Goal: Check status

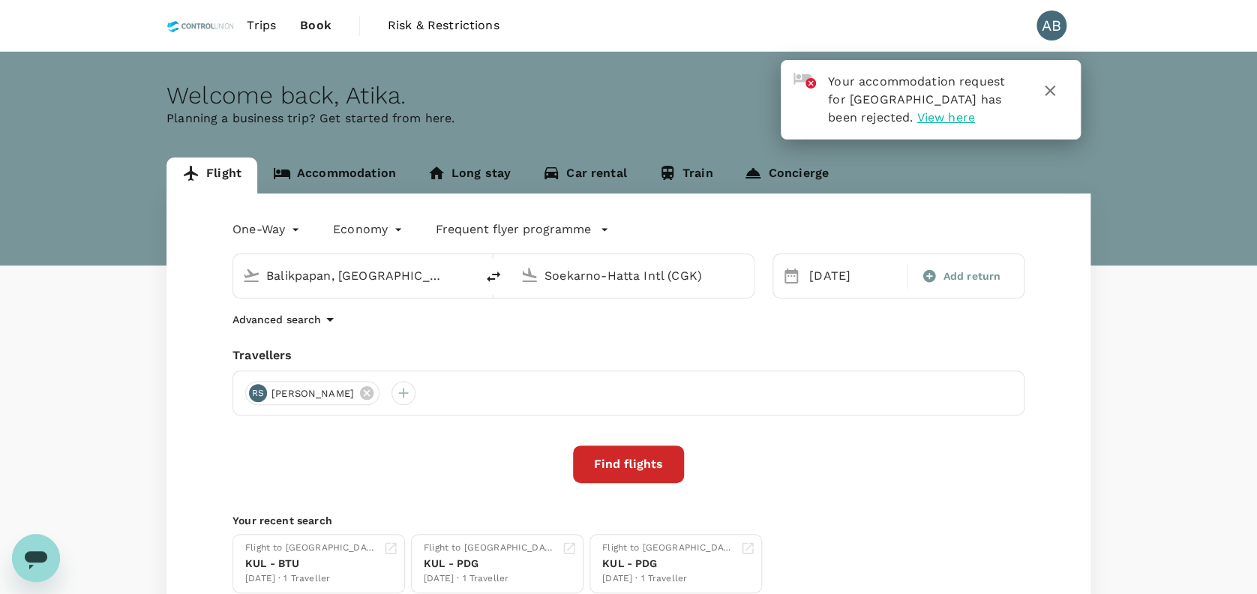
click at [264, 20] on span "Trips" at bounding box center [261, 26] width 29 height 18
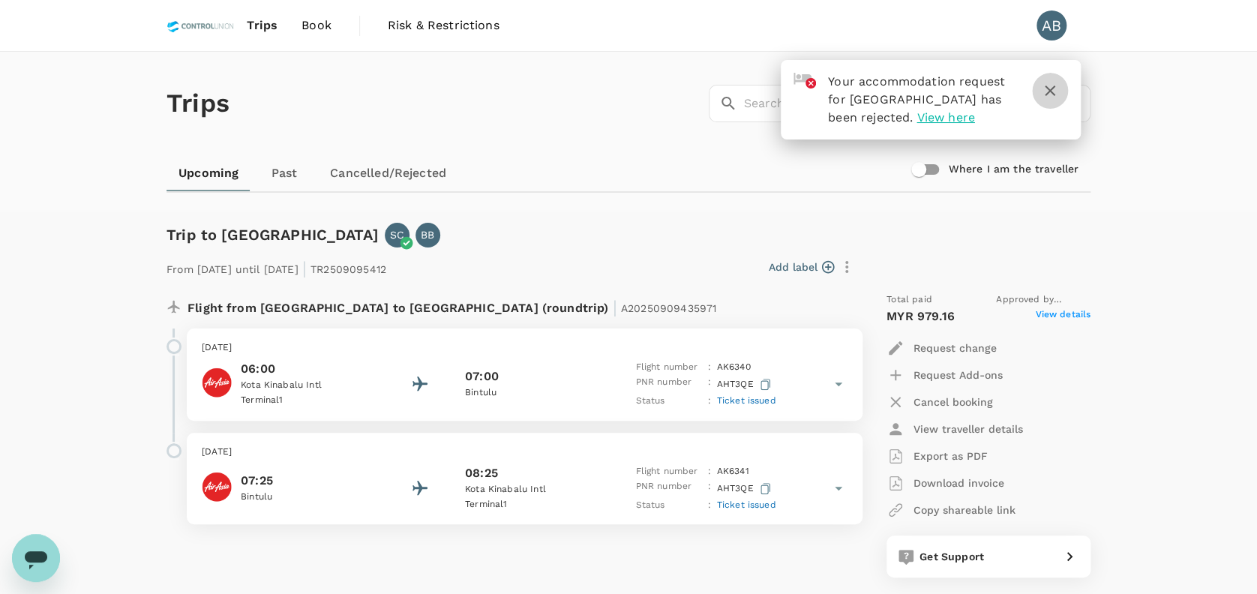
click at [1049, 89] on icon "button" at bounding box center [1050, 91] width 11 height 11
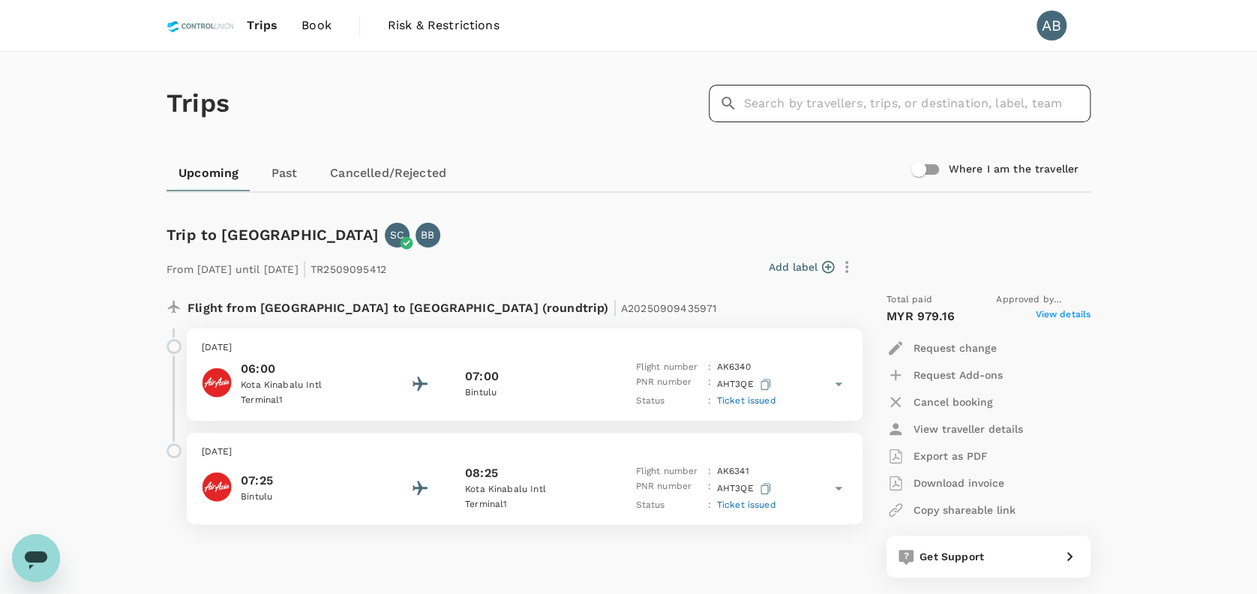
click at [858, 108] on input "text" at bounding box center [916, 104] width 347 height 38
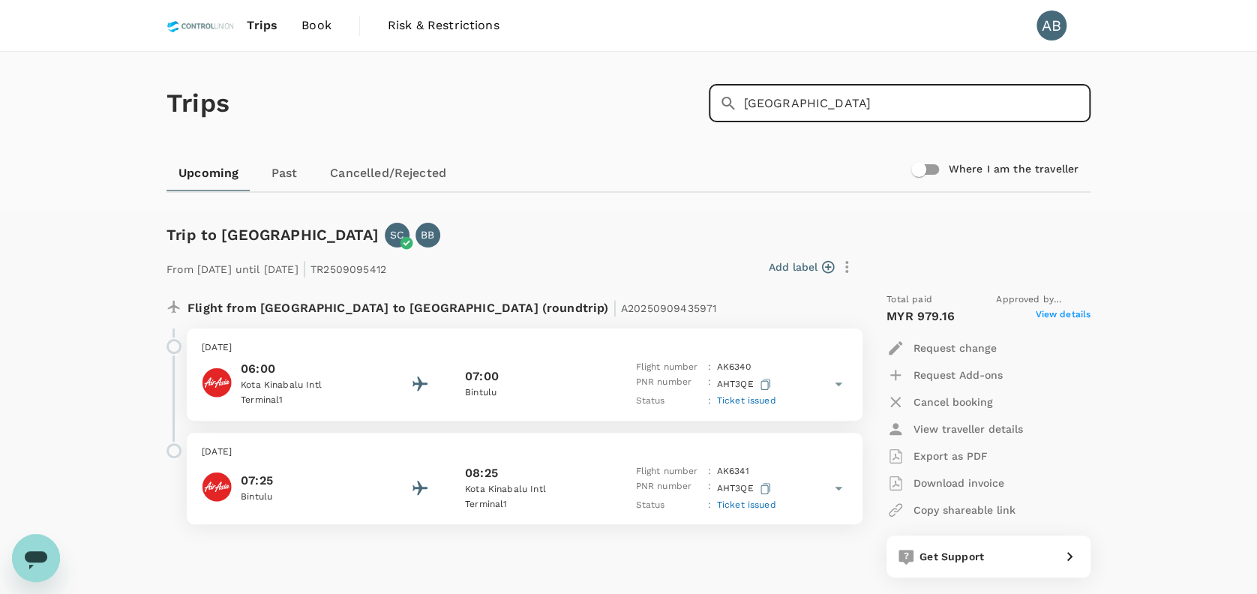
type input "johor"
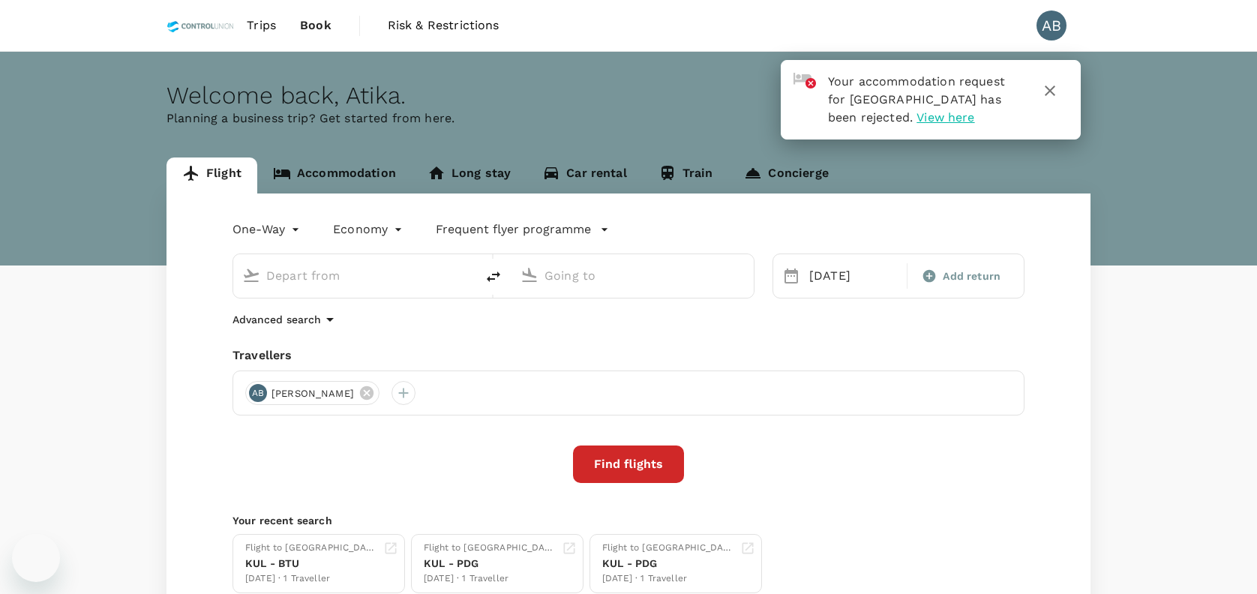
type input "Balikpapan, [GEOGRAPHIC_DATA] (any)"
type input "Soekarno-Hatta Intl (CGK)"
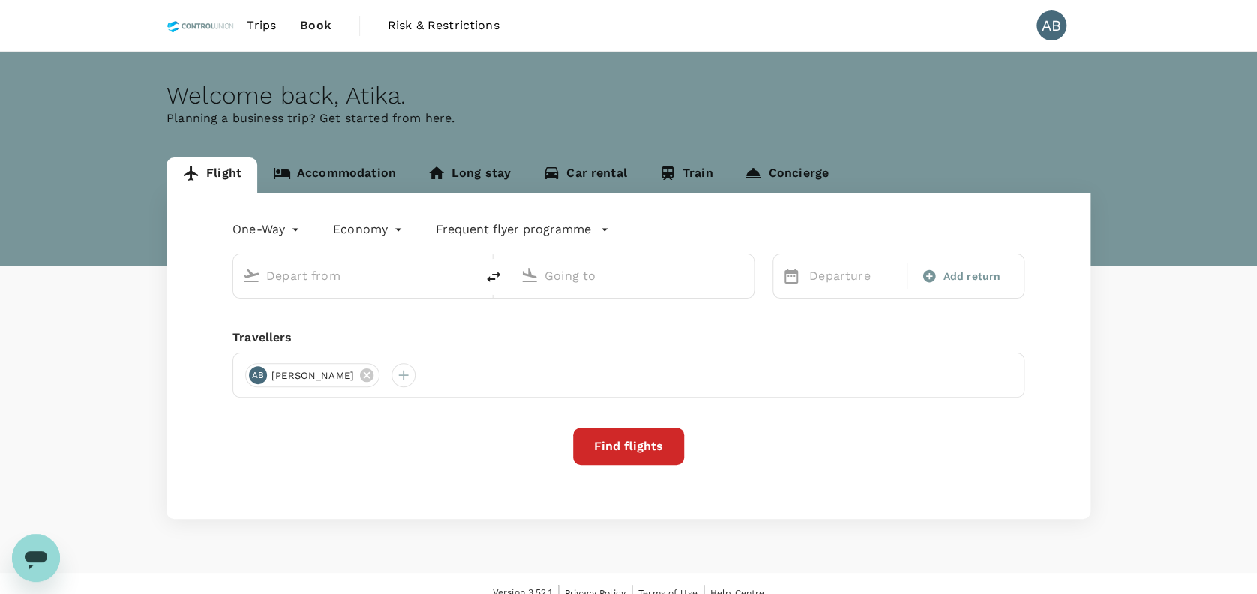
type input "Balikpapan, [GEOGRAPHIC_DATA] (any)"
type input "Soekarno-Hatta Intl (CGK)"
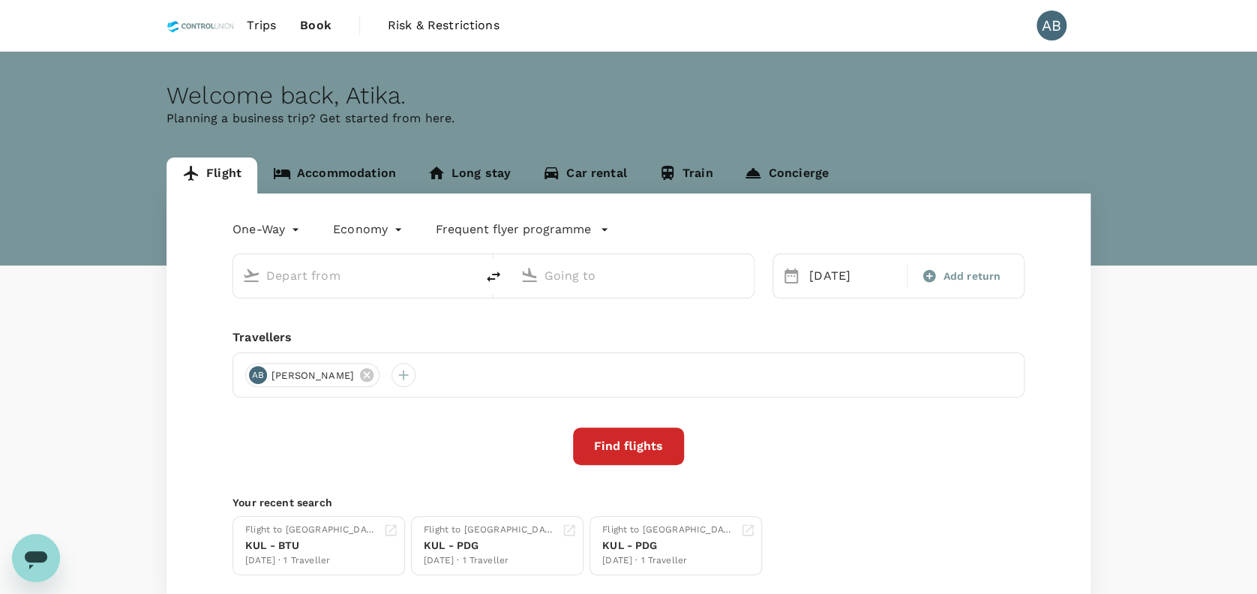
type input "Balikpapan, [GEOGRAPHIC_DATA] (any)"
type input "Soekarno-Hatta Intl (CGK)"
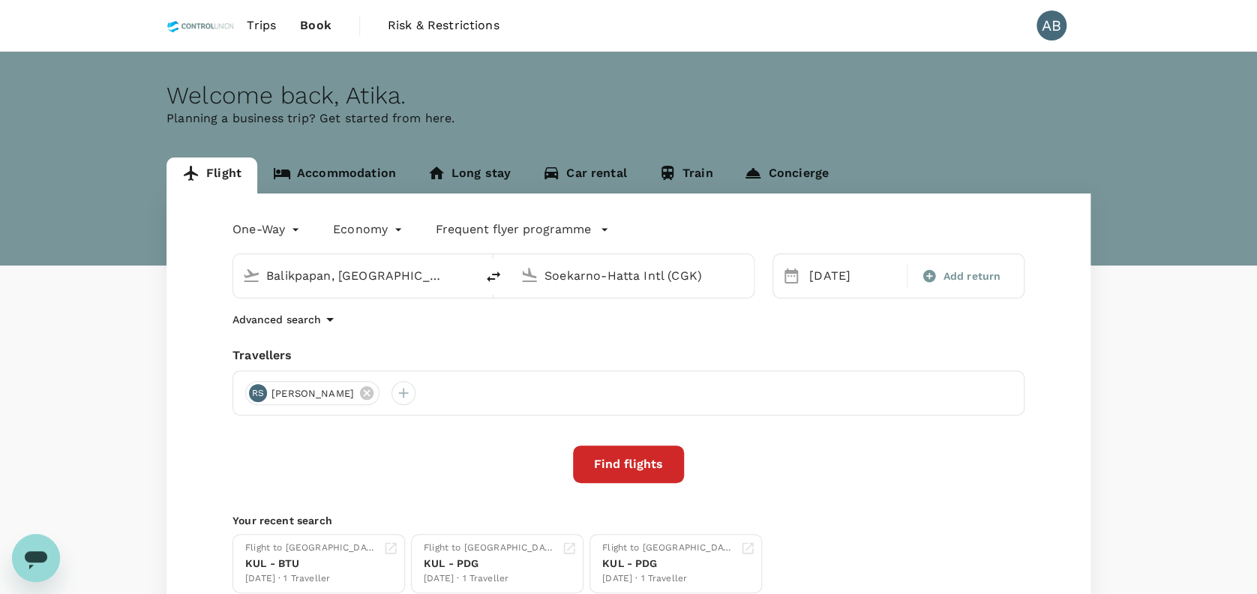
click at [268, 26] on span "Trips" at bounding box center [261, 26] width 29 height 18
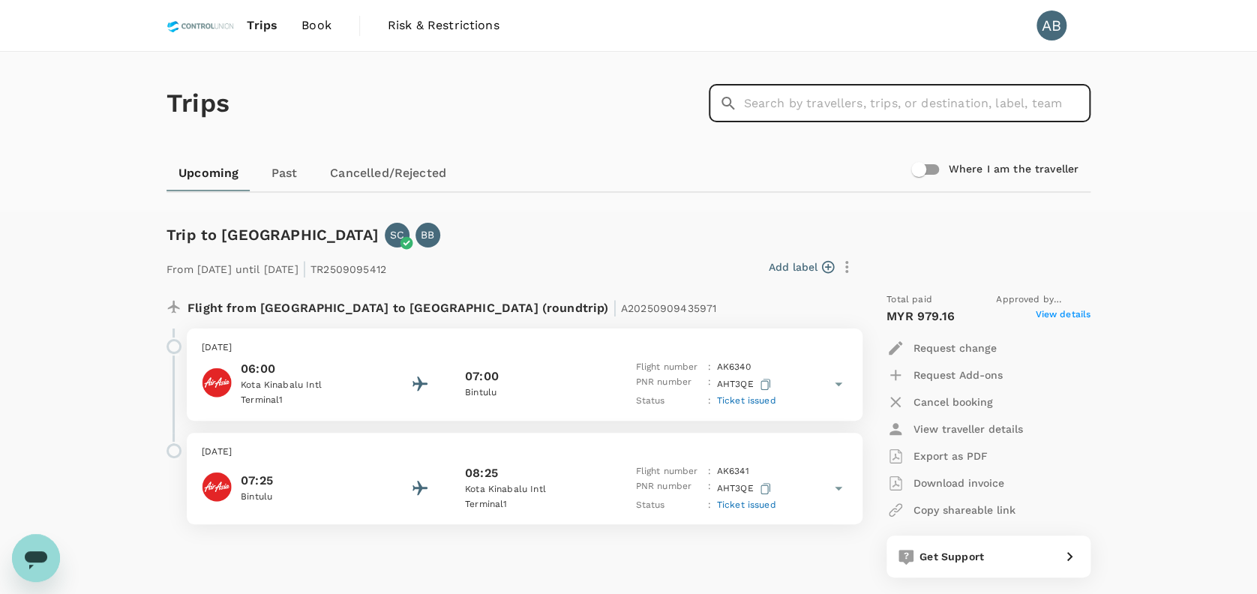
click at [805, 102] on input "text" at bounding box center [916, 104] width 347 height 38
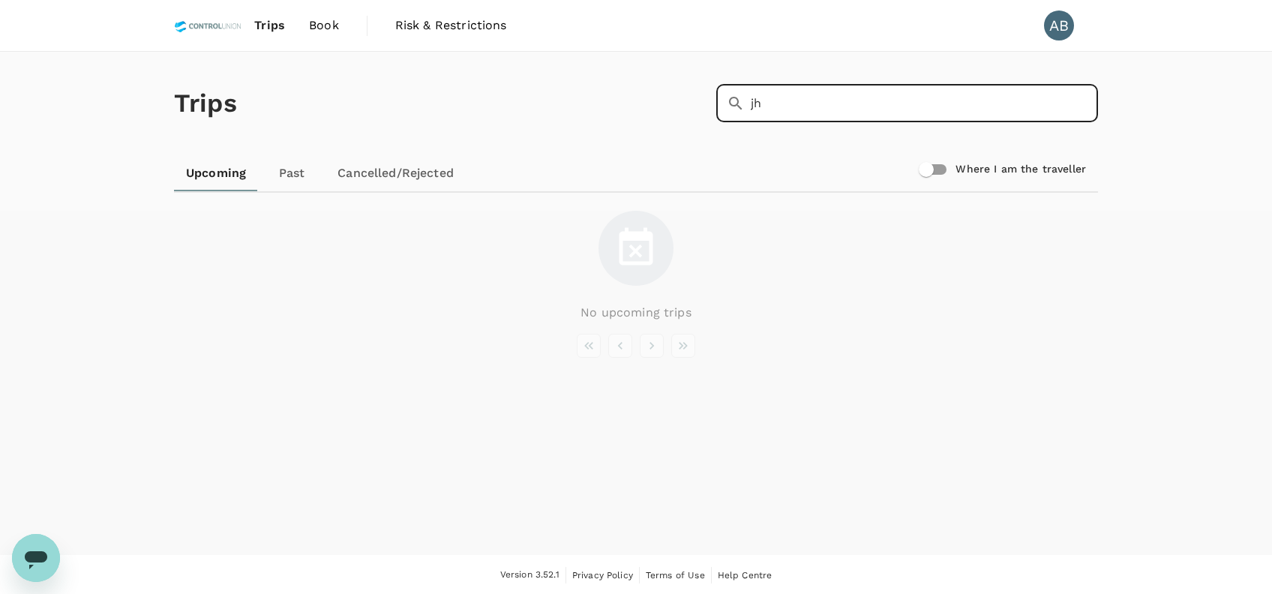
type input "j"
type input "mathan"
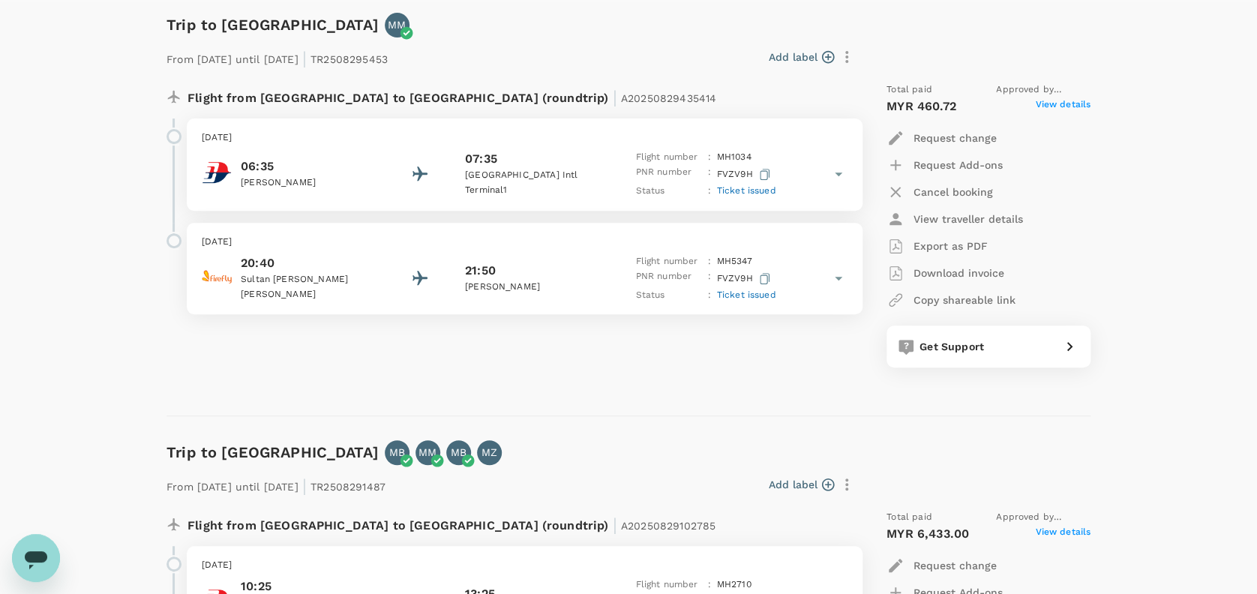
scroll to position [166, 0]
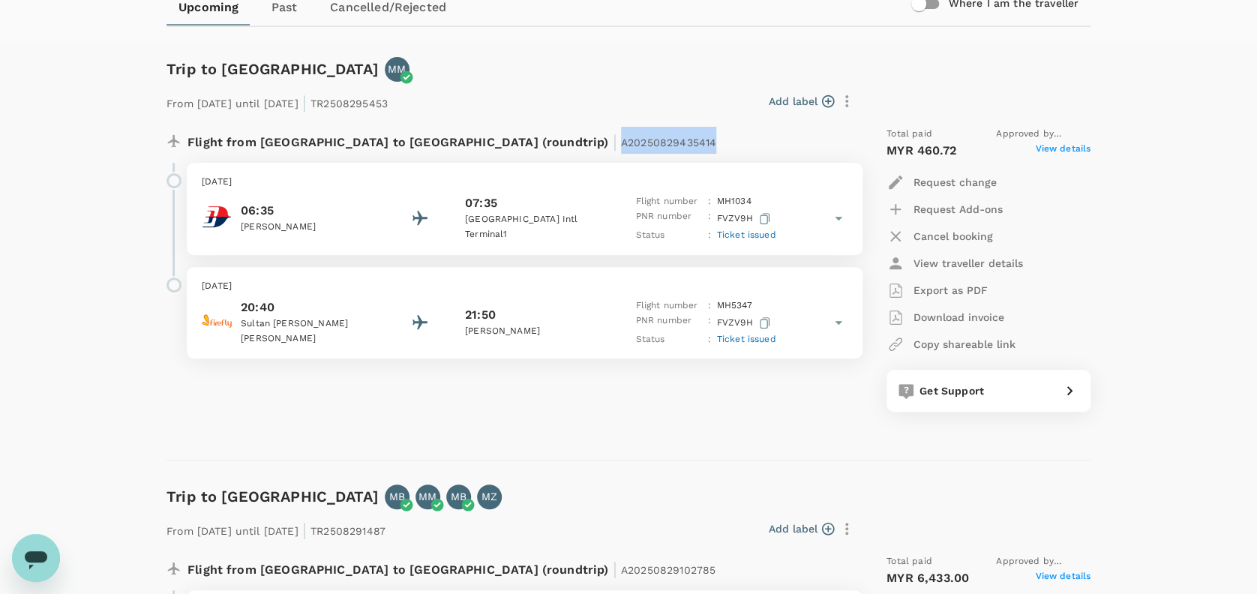
drag, startPoint x: 572, startPoint y: 145, endPoint x: 461, endPoint y: 155, distance: 112.3
click at [461, 155] on div "Flight from [GEOGRAPHIC_DATA] to [GEOGRAPHIC_DATA] (roundtrip) | A20250829435414" at bounding box center [512, 145] width 690 height 36
copy span "A20250829435414"
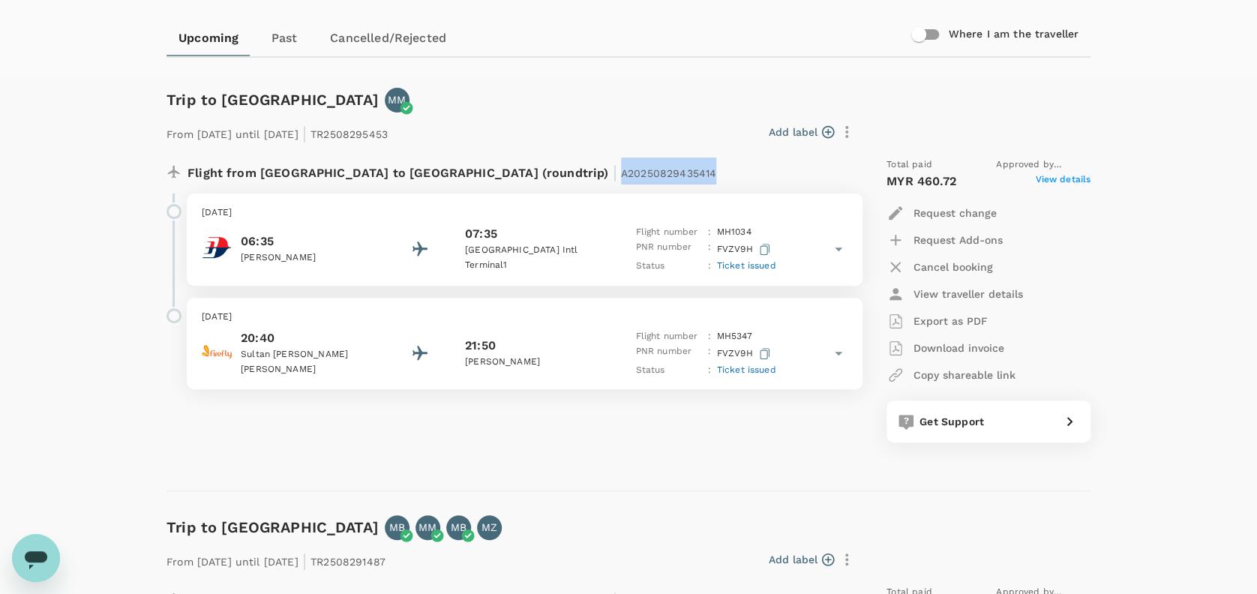
scroll to position [134, 0]
